Goal: Transaction & Acquisition: Purchase product/service

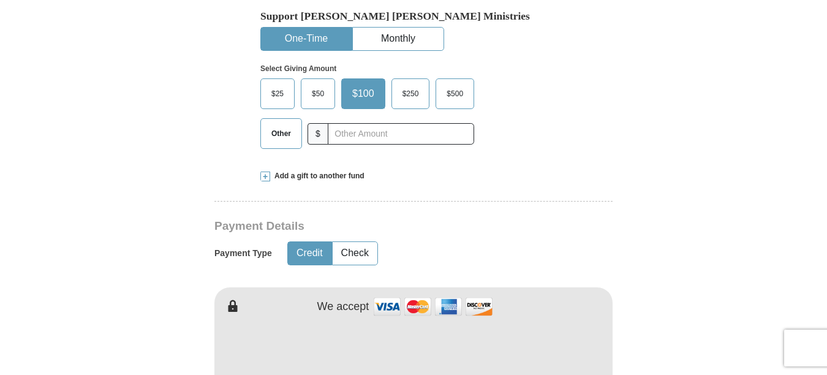
scroll to position [410, 0]
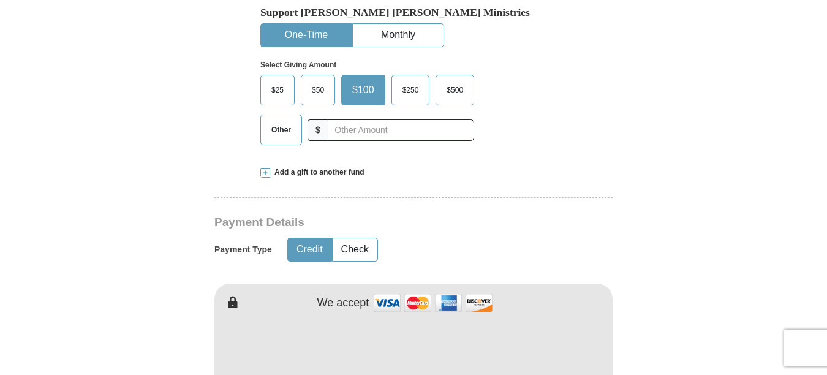
click at [328, 23] on li "One-Time" at bounding box center [306, 35] width 92 height 24
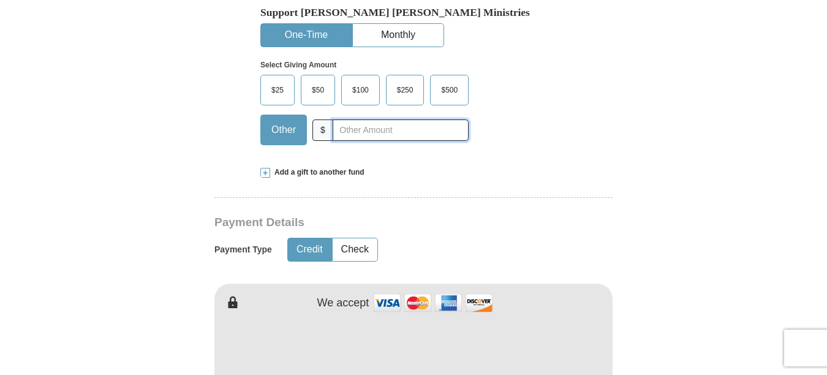
click at [328, 128] on div "Other $" at bounding box center [364, 130] width 208 height 31
click at [328, 128] on span "$" at bounding box center [322, 129] width 21 height 21
click at [334, 128] on input "text" at bounding box center [401, 129] width 136 height 21
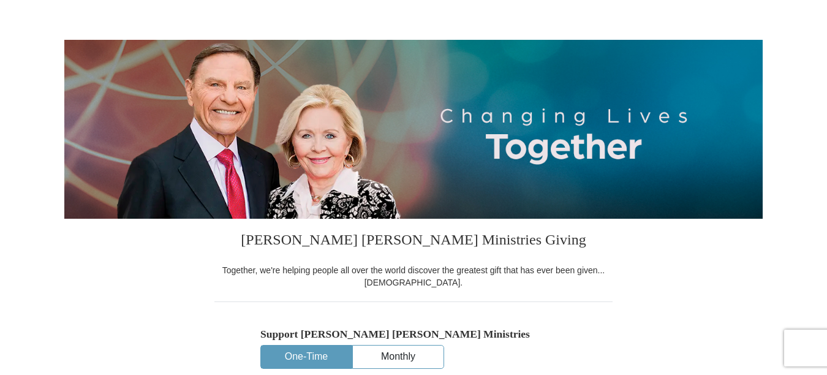
scroll to position [15, 0]
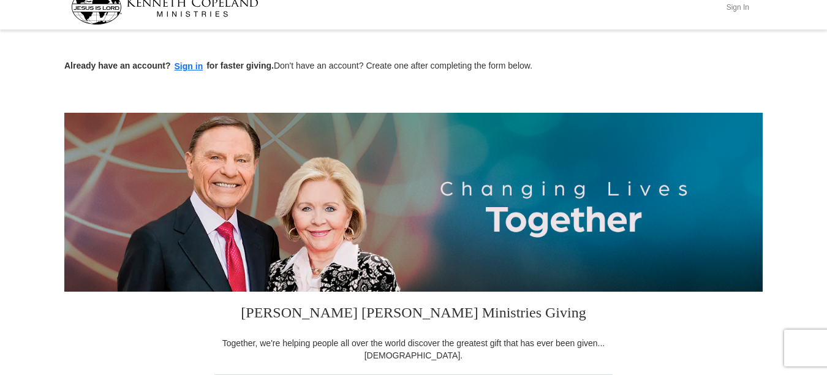
type input "800.00"
click at [738, 9] on button "Sign In" at bounding box center [737, 7] width 37 height 19
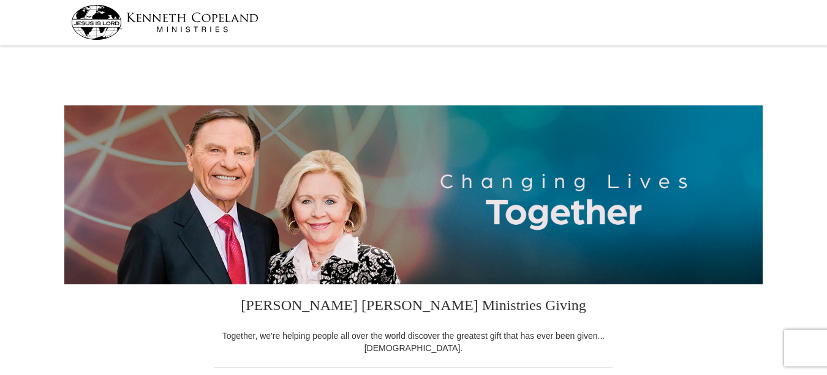
select select "NC"
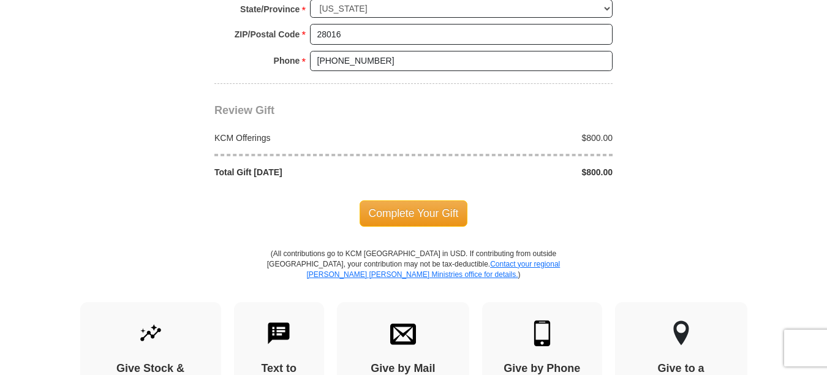
scroll to position [1074, 0]
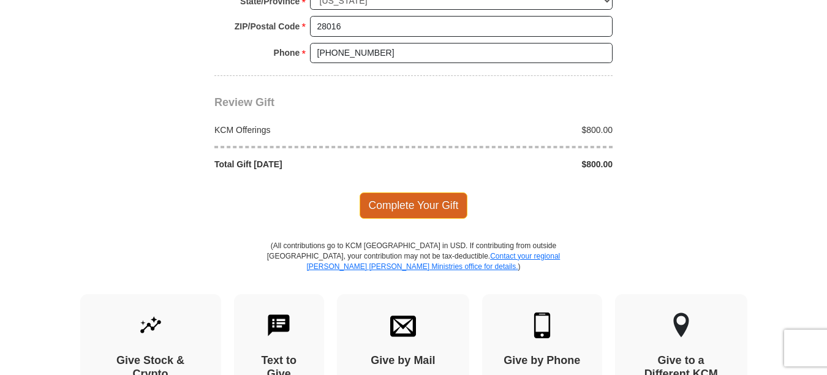
click at [419, 213] on span "Complete Your Gift" at bounding box center [413, 205] width 108 height 26
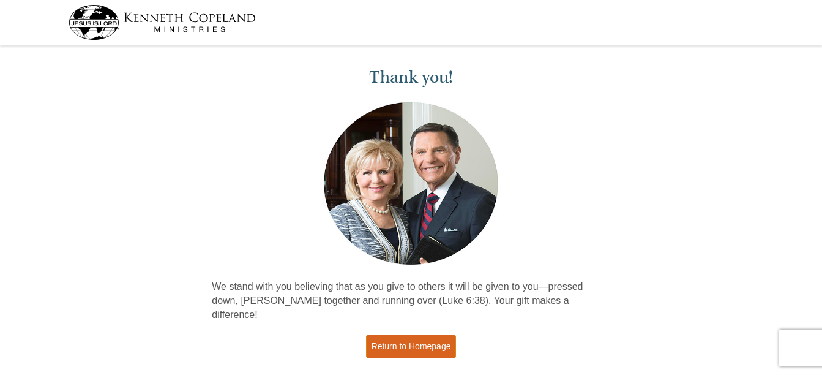
click at [424, 334] on link "Return to Homepage" at bounding box center [411, 346] width 91 height 24
